Goal: Task Accomplishment & Management: Use online tool/utility

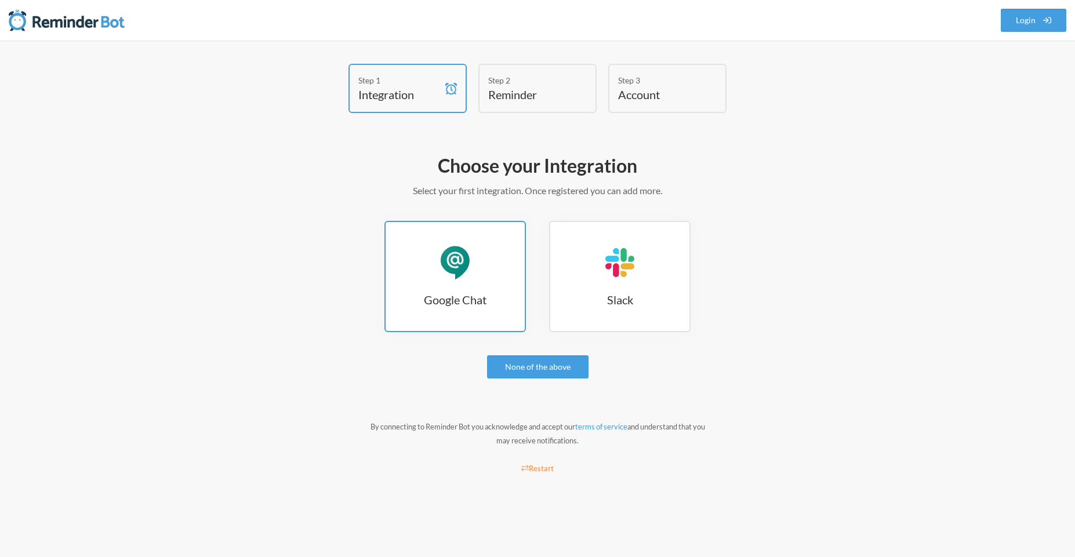
click at [474, 295] on h3 "Google Chat" at bounding box center [455, 300] width 139 height 16
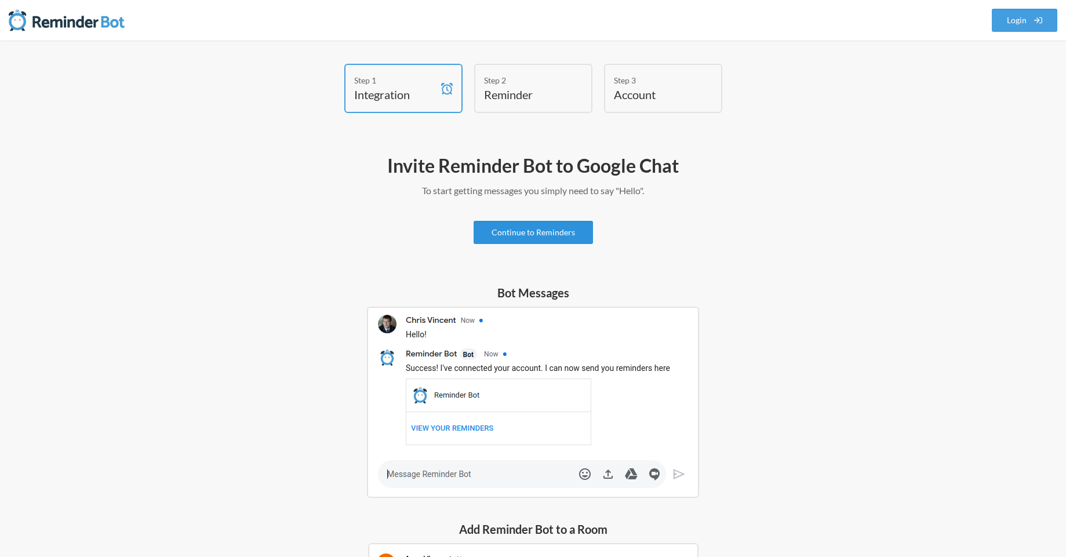
click at [528, 235] on link "Continue to Reminders" at bounding box center [533, 232] width 119 height 23
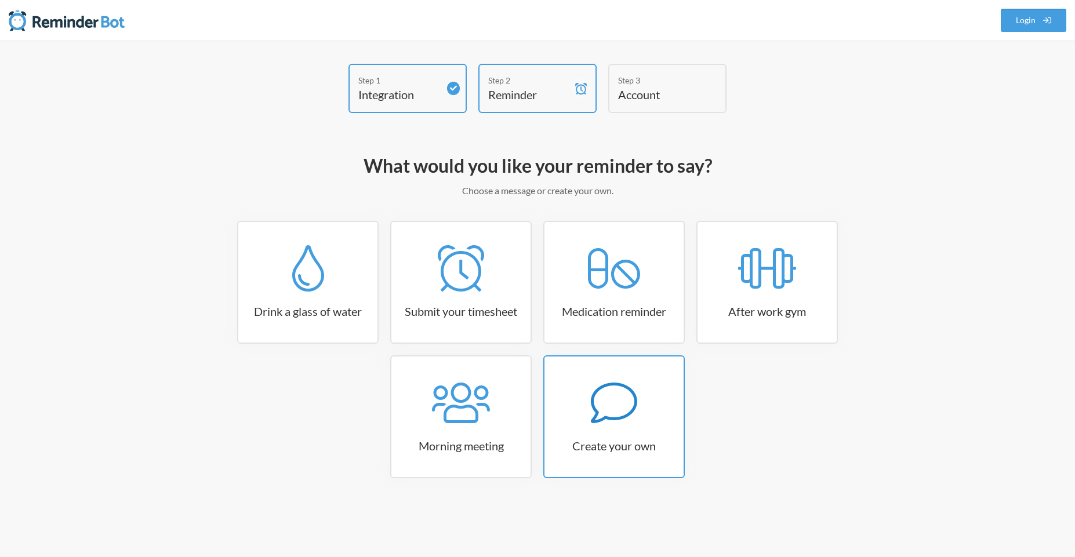
click at [619, 417] on icon at bounding box center [614, 403] width 46 height 41
select select "09:30:00"
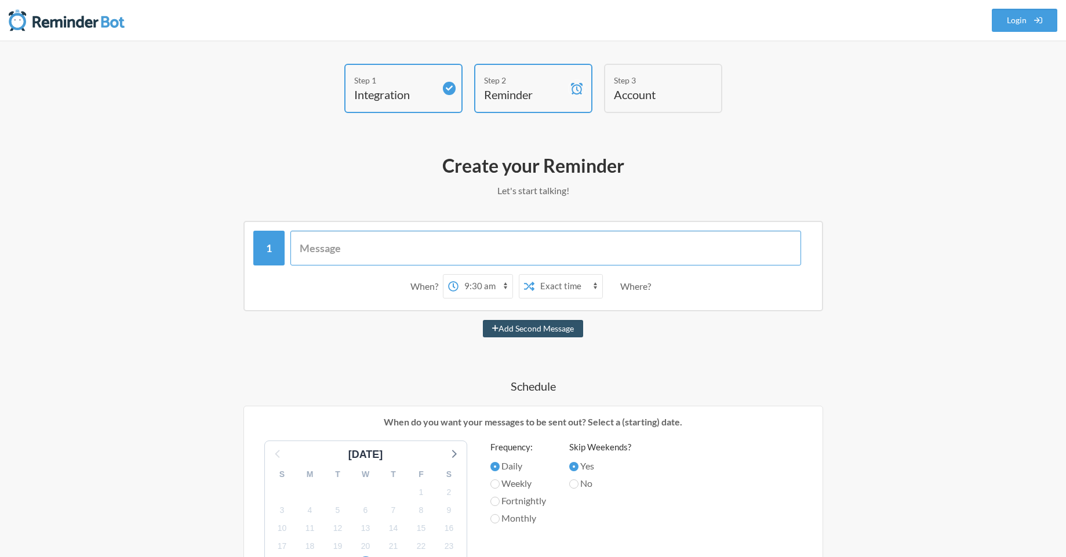
click at [392, 252] on input "text" at bounding box center [545, 248] width 511 height 35
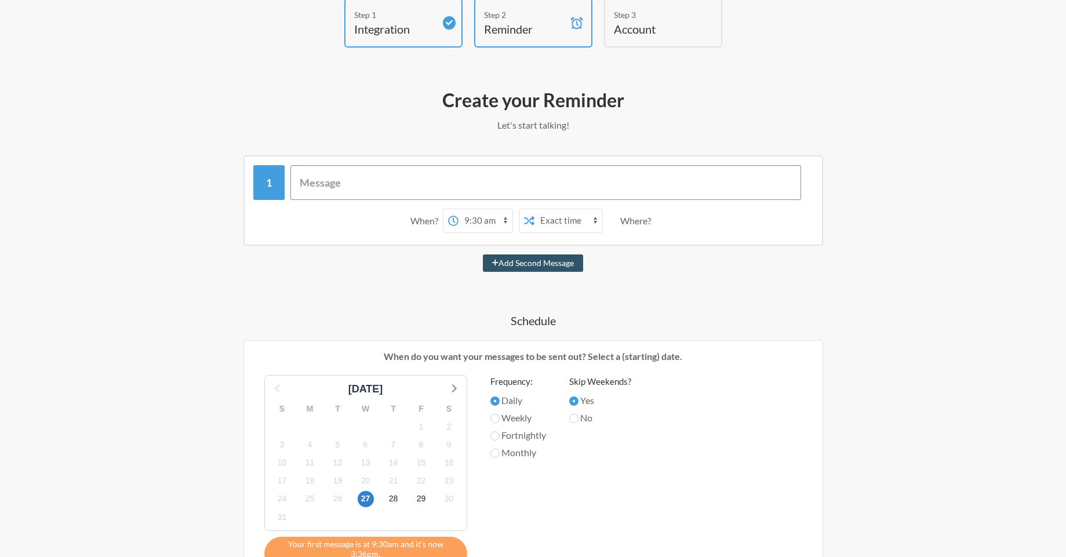
scroll to position [104, 0]
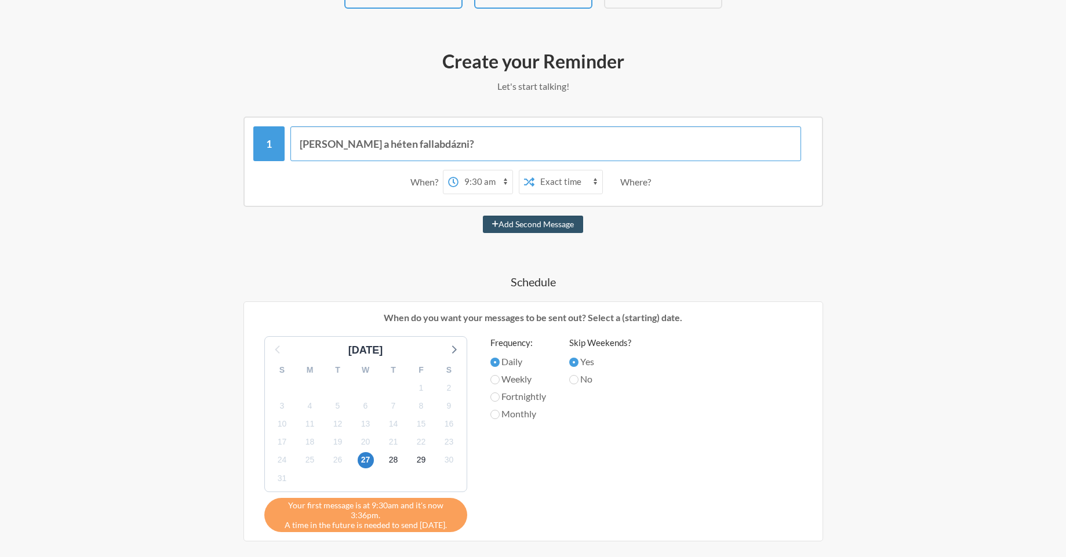
type input "Jössz a héten fallabdázni?"
click at [537, 125] on div "Jössz a héten fallabdázni? When? 12:00 am 12:15 am 12:30 am 12:45 am 1:00 am 1:…" at bounding box center [533, 162] width 580 height 90
click at [531, 139] on input "Jössz a héten fallabdázni?" at bounding box center [545, 143] width 511 height 35
click at [483, 216] on button "Add Second Message" at bounding box center [533, 224] width 100 height 17
select select "10:30:00"
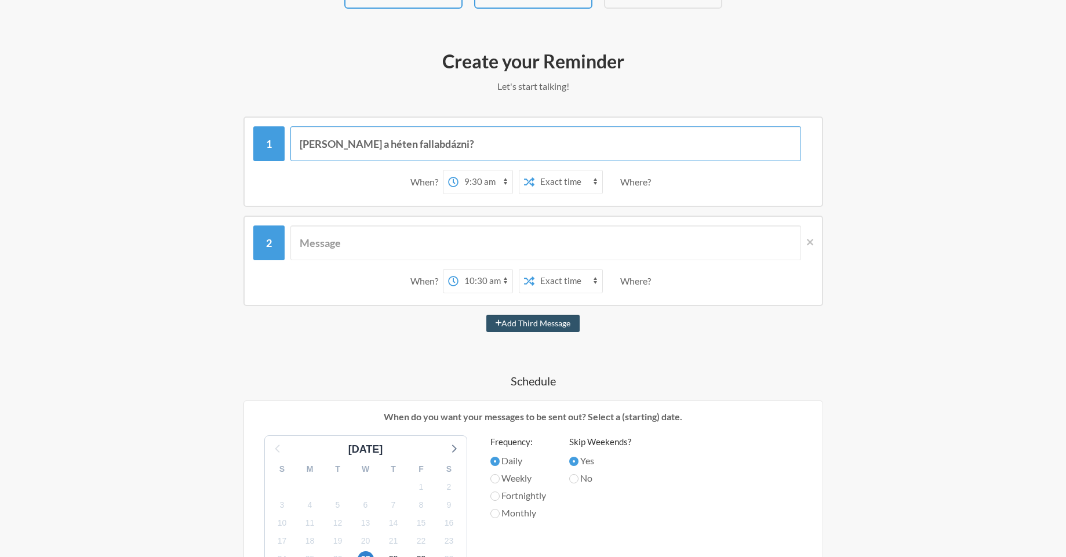
click at [528, 153] on input "Jössz a héten fallabdázni?" at bounding box center [545, 143] width 511 height 35
click at [454, 245] on input "text" at bounding box center [545, 243] width 511 height 35
click at [811, 243] on icon at bounding box center [810, 242] width 6 height 6
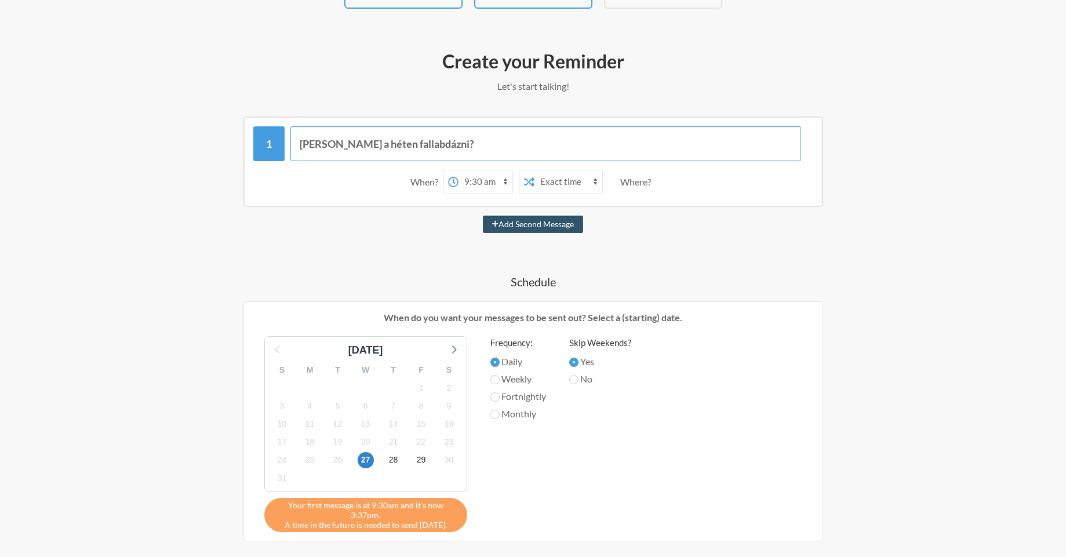
click at [597, 144] on input "Jössz a héten fallabdázni?" at bounding box center [545, 143] width 511 height 35
paste input "/| _ ╱|、 ( •̀ㅅ •́ ) ＿ノ ヽ ノ＼＿ /　`/ ⌒Ｙ⌒ Ｙ　 \ ( 　(三ヽ人　 /　 　| |　ﾉ⌒＼ ￣￣ヽ　 ノ ヽ＿＿＿＞､＿＿…"
type input "Jössz a héten fallabdázni?"
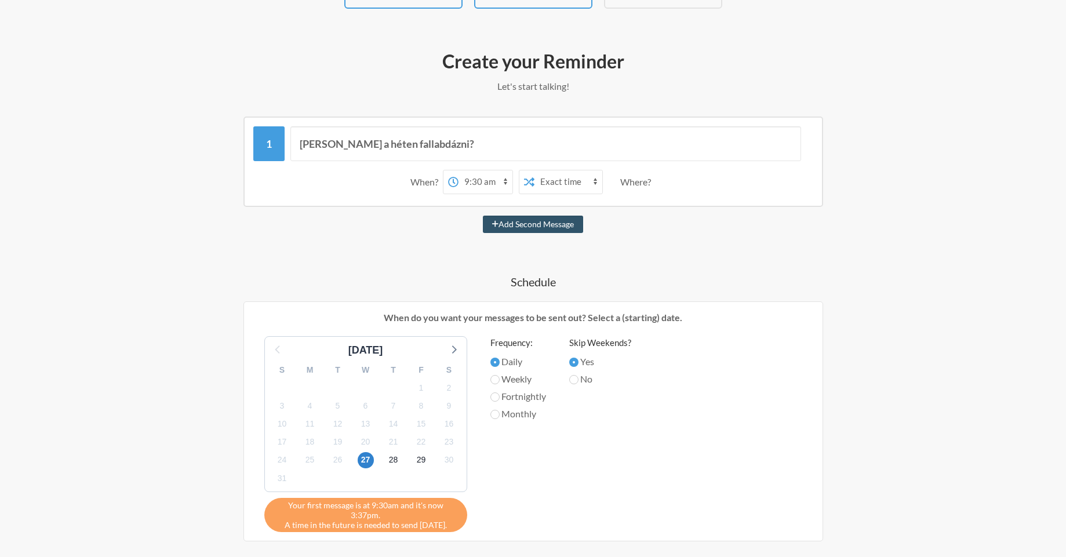
click at [592, 179] on select "Exact time Random time" at bounding box center [568, 181] width 68 height 23
click at [508, 274] on h4 "Schedule" at bounding box center [533, 282] width 672 height 16
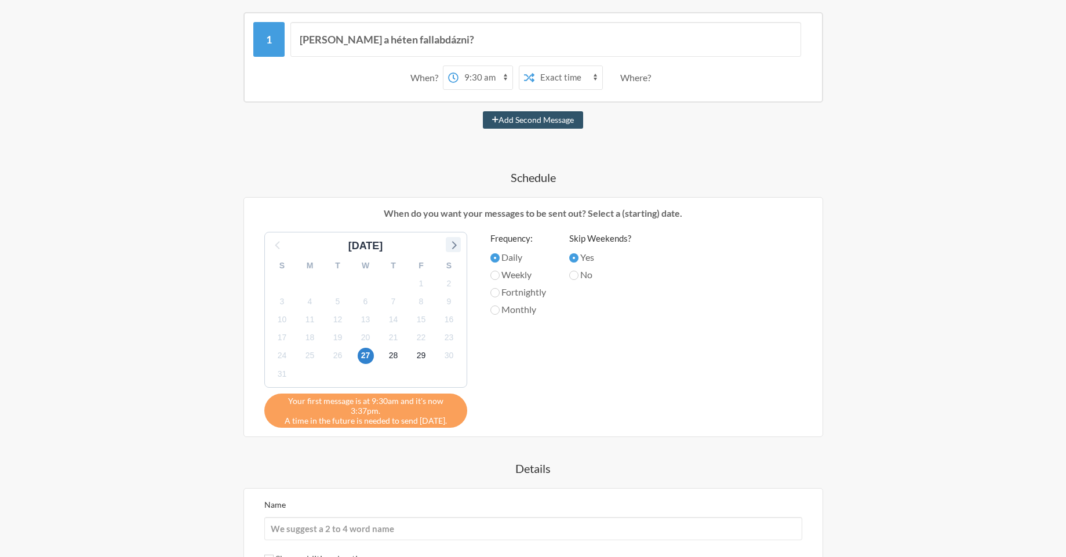
click at [459, 241] on icon at bounding box center [453, 244] width 15 height 15
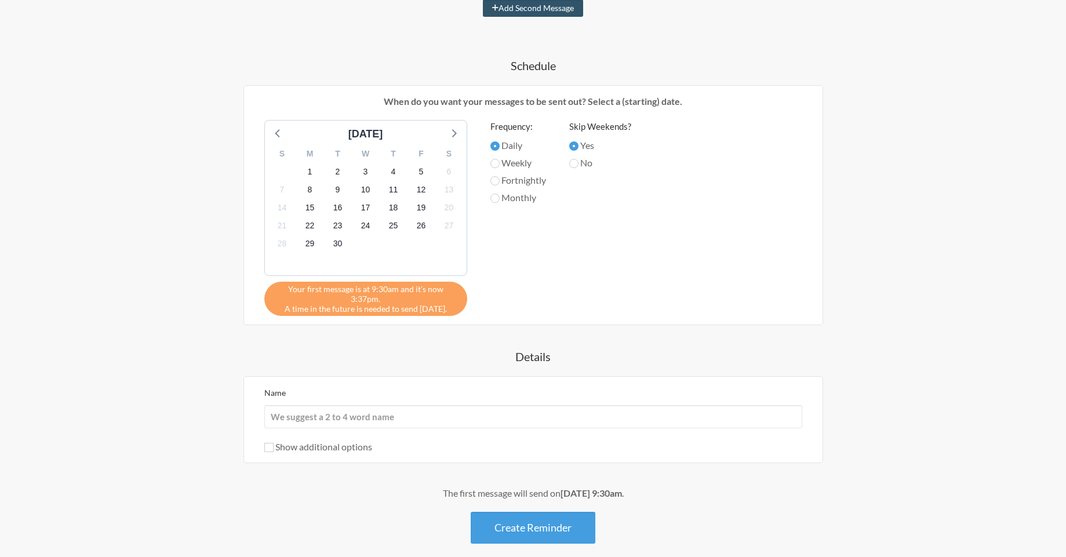
scroll to position [367, 0]
